Goal: Task Accomplishment & Management: Manage account settings

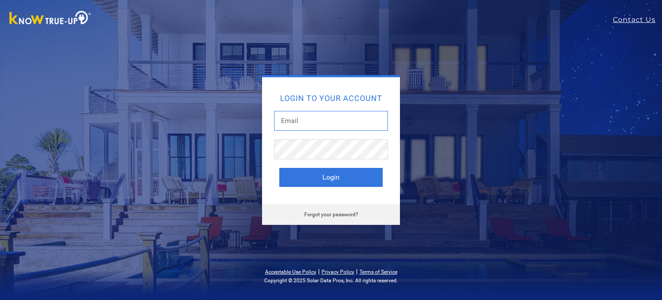
click at [290, 124] on input "text" at bounding box center [331, 121] width 114 height 20
type input "[EMAIL_ADDRESS][DOMAIN_NAME]"
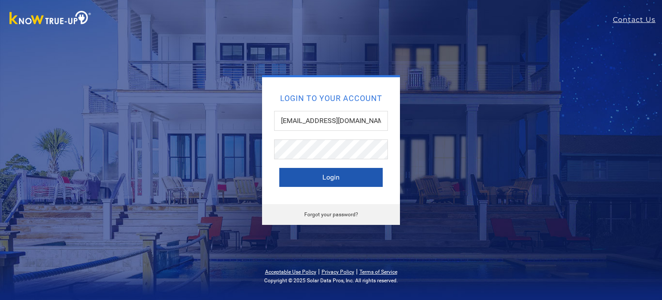
click at [324, 174] on button "Login" at bounding box center [330, 177] width 103 height 19
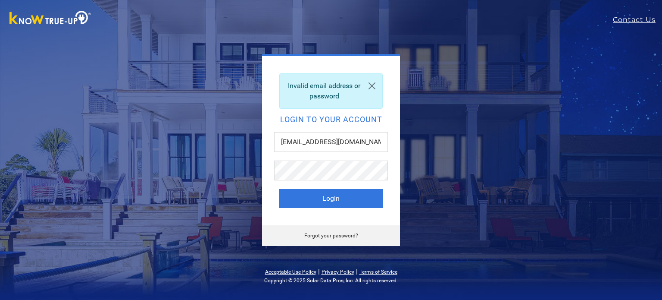
click at [335, 234] on link "Forgot your password?" at bounding box center [331, 235] width 54 height 6
